Goal: Information Seeking & Learning: Check status

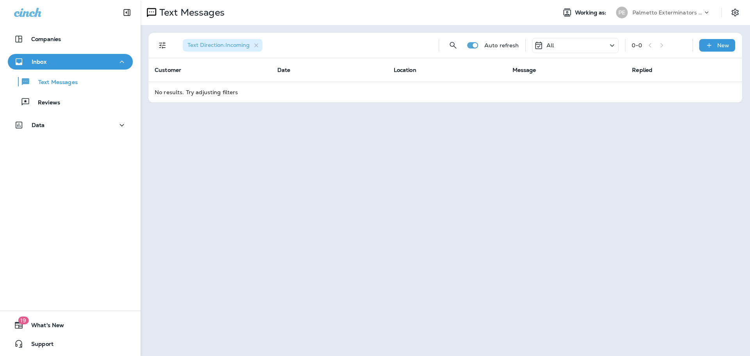
click at [559, 48] on div "All" at bounding box center [575, 45] width 87 height 15
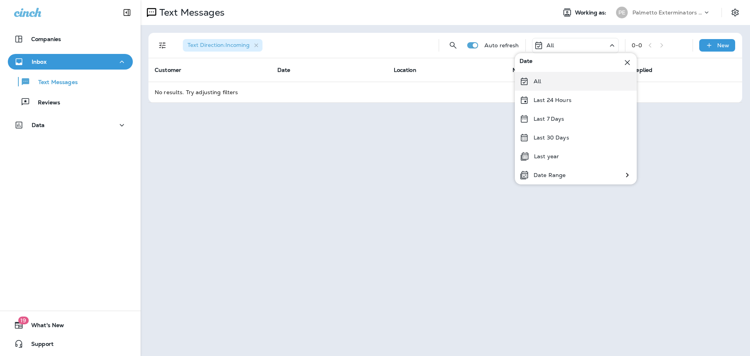
click at [537, 80] on p "All" at bounding box center [536, 81] width 7 height 6
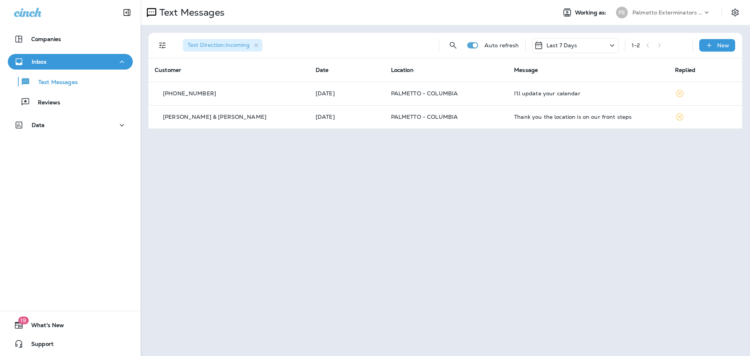
click at [565, 44] on p "Last 7 Days" at bounding box center [561, 45] width 31 height 6
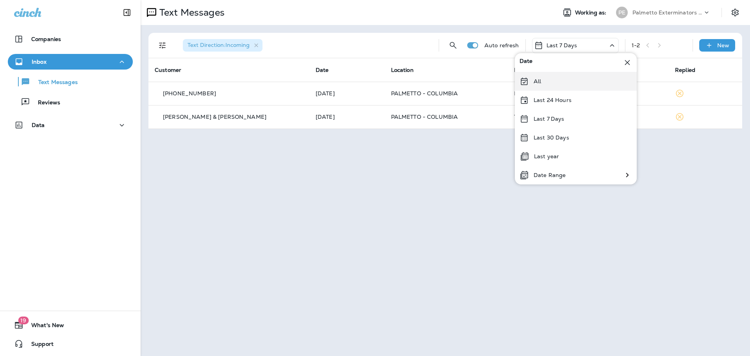
click at [525, 80] on icon at bounding box center [524, 80] width 7 height 7
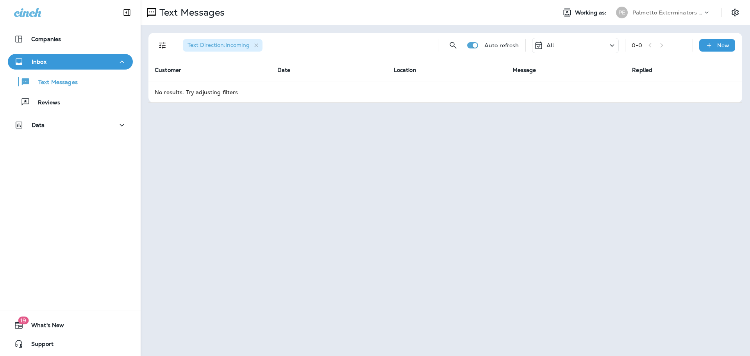
click at [564, 45] on div "All" at bounding box center [575, 45] width 87 height 15
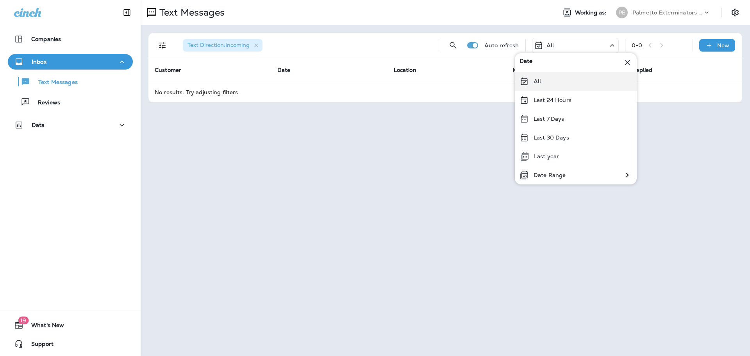
click at [540, 80] on p "All" at bounding box center [536, 81] width 7 height 6
